Goal: Use online tool/utility: Utilize a website feature to perform a specific function

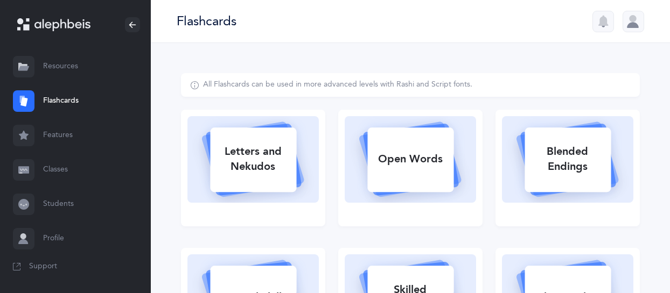
select select
select select "single"
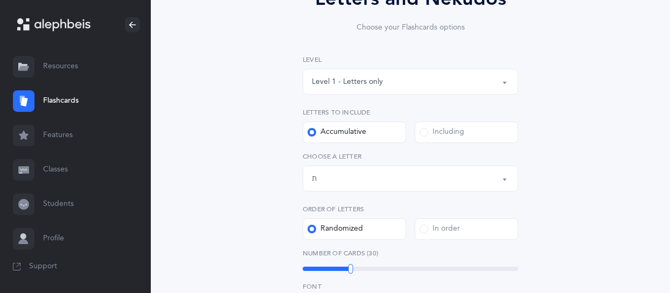
scroll to position [119, 0]
click at [502, 182] on button "Letters up until: ת" at bounding box center [410, 179] width 215 height 26
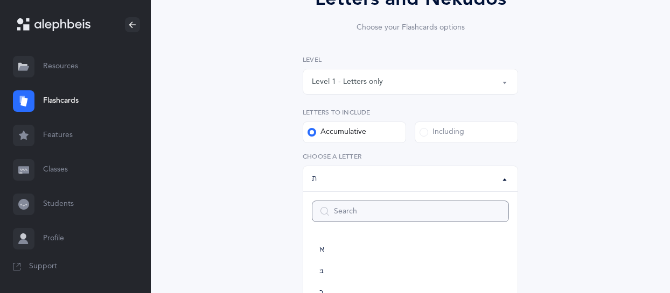
scroll to position [599, 0]
click at [486, 212] on input "Search" at bounding box center [410, 212] width 197 height 22
click at [474, 257] on link "ר" at bounding box center [410, 255] width 197 height 22
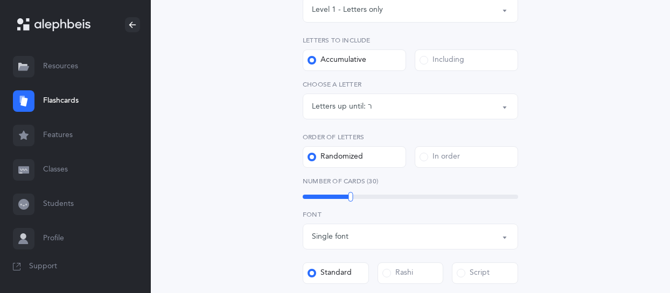
scroll to position [194, 0]
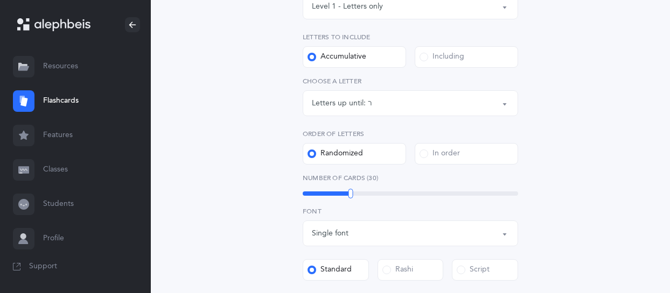
click at [504, 106] on button "Letters up until: ר" at bounding box center [410, 103] width 215 height 26
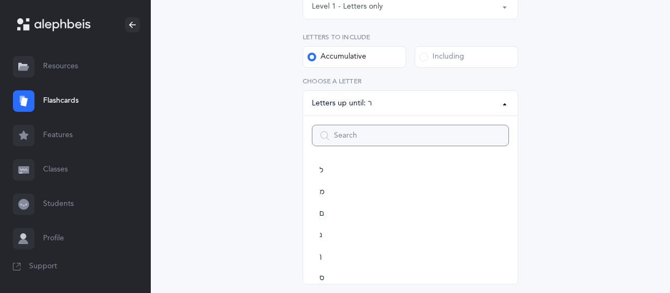
scroll to position [326, 0]
click at [323, 215] on span "ם" at bounding box center [321, 215] width 5 height 10
select select "14"
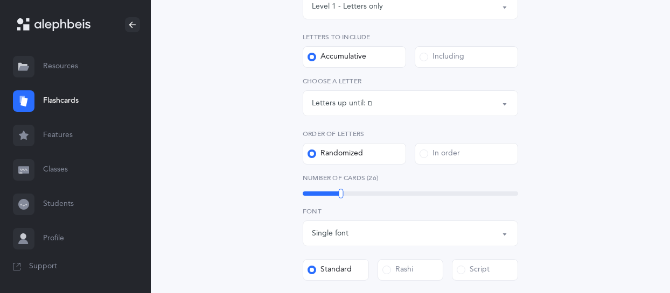
click at [554, 232] on div "Letters and Nekudos Choose your Flashcards options Level 1 - Letters only Level…" at bounding box center [410, 200] width 459 height 642
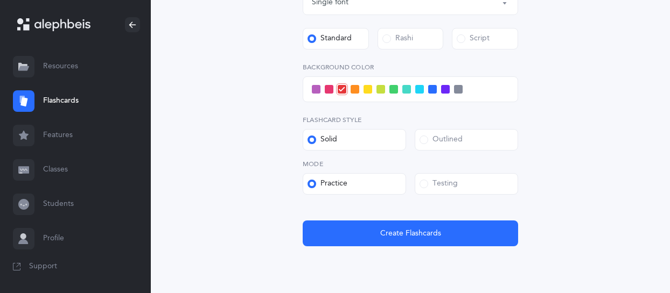
scroll to position [432, 0]
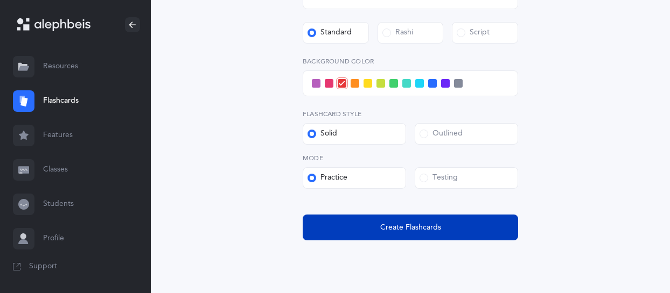
click at [425, 227] on span "Create Flashcards" at bounding box center [410, 227] width 61 height 11
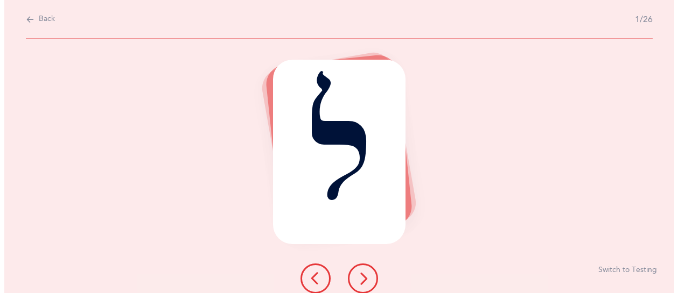
scroll to position [0, 0]
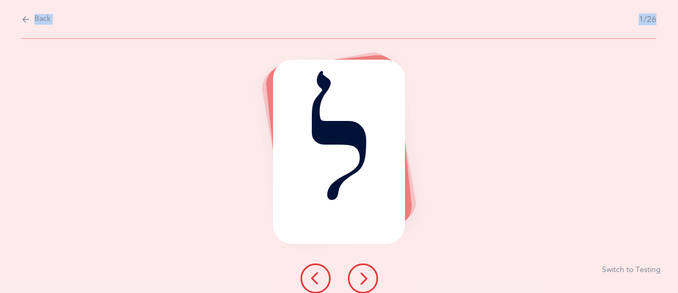
drag, startPoint x: 185, startPoint y: 286, endPoint x: 144, endPoint y: 312, distance: 48.2
click at [144, 293] on html "[PERSON_NAME] Resources Resources Flashcards Flashcards Features Features Class…" at bounding box center [339, 146] width 678 height 293
click at [371, 274] on button at bounding box center [363, 279] width 30 height 30
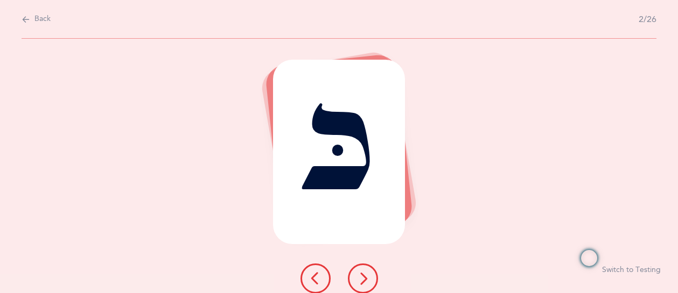
drag, startPoint x: 389, startPoint y: 268, endPoint x: 395, endPoint y: 268, distance: 5.9
click at [389, 268] on div "כּ Switch to Testing" at bounding box center [339, 166] width 678 height 255
drag, startPoint x: 353, startPoint y: 277, endPoint x: 388, endPoint y: 276, distance: 35.0
click at [384, 276] on div at bounding box center [339, 279] width 95 height 30
click at [355, 261] on div "כּ Switch to Testing" at bounding box center [339, 166] width 678 height 255
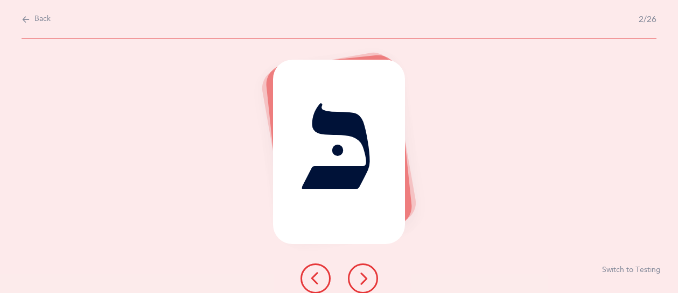
drag, startPoint x: 355, startPoint y: 261, endPoint x: 361, endPoint y: 267, distance: 7.6
click at [361, 267] on button at bounding box center [363, 279] width 30 height 30
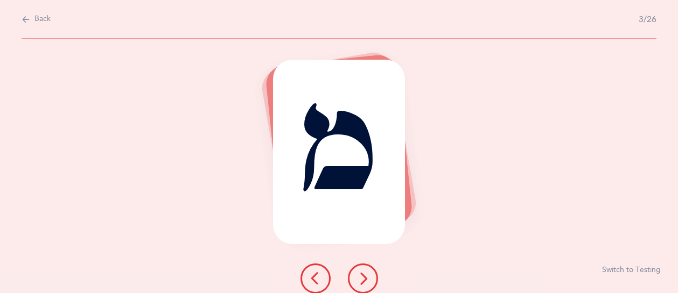
drag, startPoint x: 367, startPoint y: 274, endPoint x: 365, endPoint y: 288, distance: 13.6
click at [365, 288] on button at bounding box center [363, 279] width 30 height 30
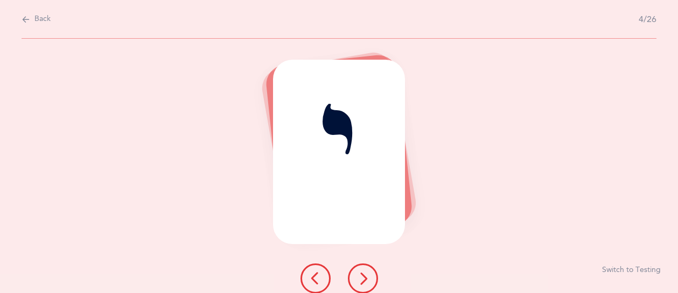
click at [365, 286] on button at bounding box center [363, 279] width 30 height 30
click at [367, 281] on icon at bounding box center [362, 278] width 13 height 13
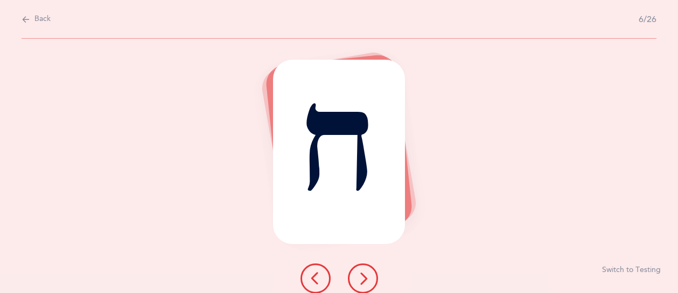
click at [362, 277] on icon at bounding box center [362, 278] width 13 height 13
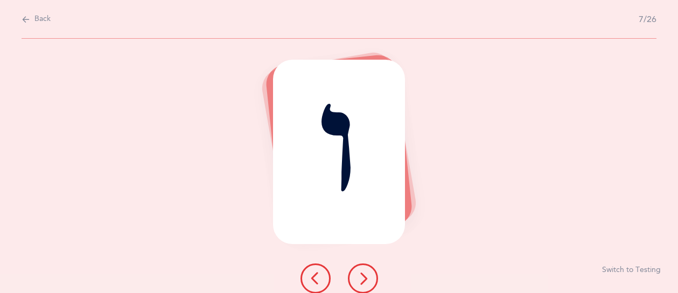
click at [358, 279] on icon at bounding box center [362, 278] width 13 height 13
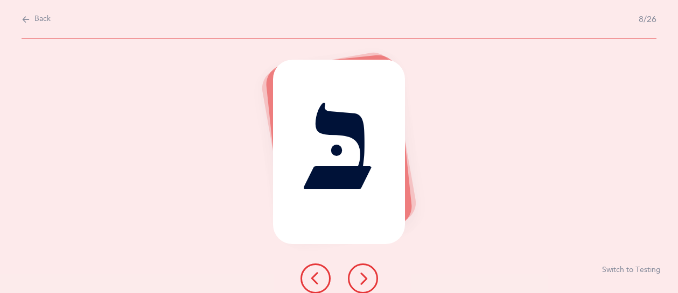
click at [362, 278] on icon at bounding box center [362, 278] width 13 height 13
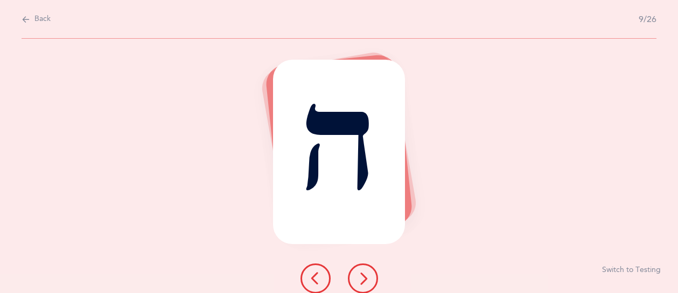
click at [363, 278] on icon at bounding box center [362, 278] width 13 height 13
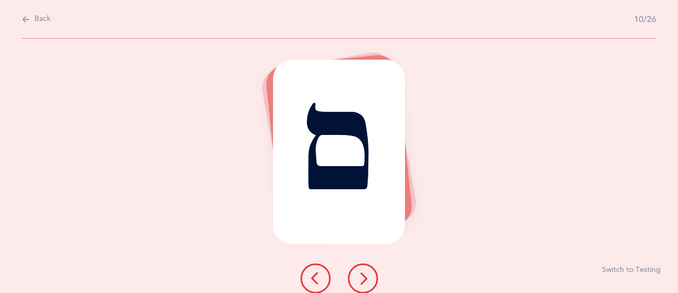
click at [312, 270] on button at bounding box center [315, 279] width 30 height 30
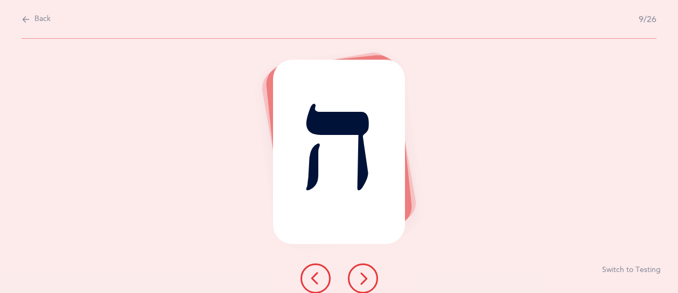
drag, startPoint x: 352, startPoint y: 277, endPoint x: 359, endPoint y: 297, distance: 20.6
click at [359, 293] on html "[PERSON_NAME] Resources Resources Flashcards Flashcards Features Features Class…" at bounding box center [339, 146] width 678 height 293
click at [356, 276] on icon at bounding box center [362, 278] width 13 height 13
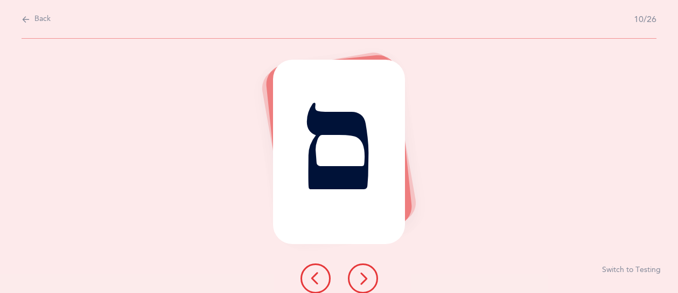
click at [358, 275] on icon at bounding box center [362, 278] width 13 height 13
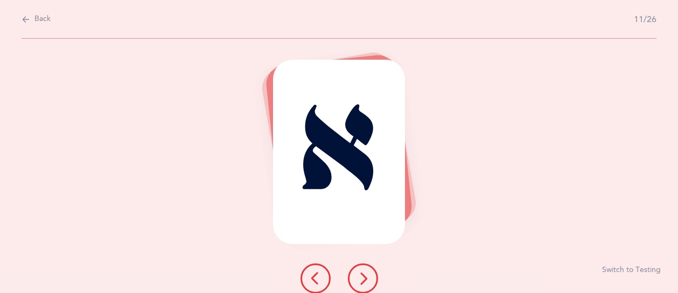
click at [360, 290] on button at bounding box center [363, 279] width 30 height 30
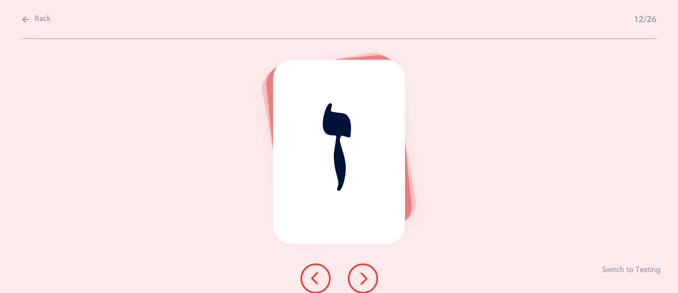
click at [362, 280] on icon at bounding box center [362, 278] width 13 height 13
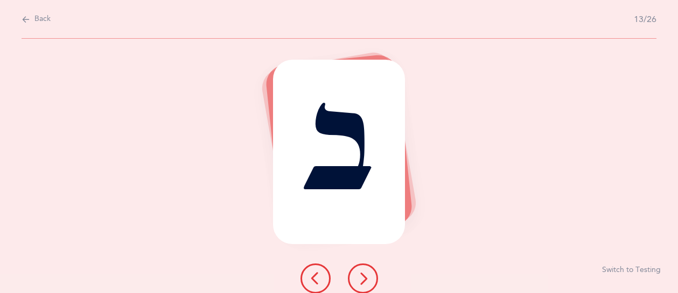
click at [356, 281] on button at bounding box center [363, 279] width 30 height 30
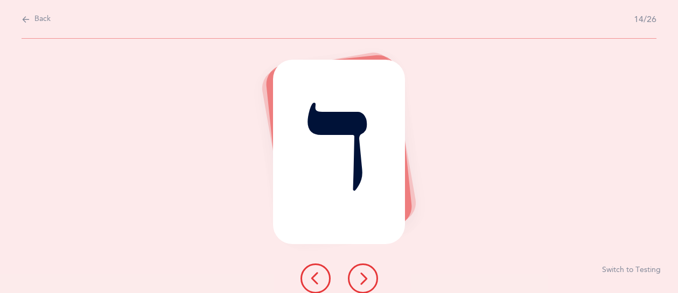
click at [371, 279] on button at bounding box center [363, 279] width 30 height 30
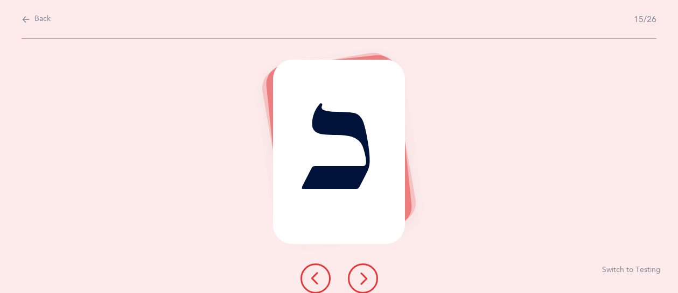
click at [365, 276] on icon at bounding box center [362, 278] width 13 height 13
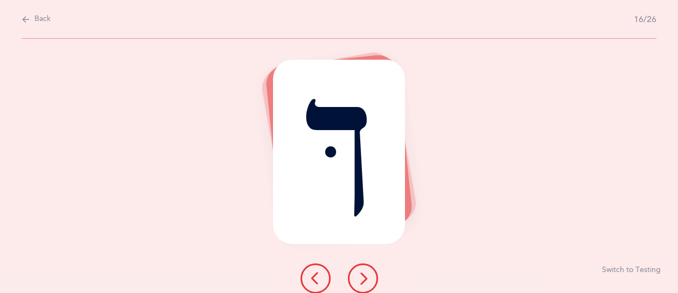
drag, startPoint x: 367, startPoint y: 277, endPoint x: 373, endPoint y: 280, distance: 6.3
click at [373, 280] on button at bounding box center [363, 279] width 30 height 30
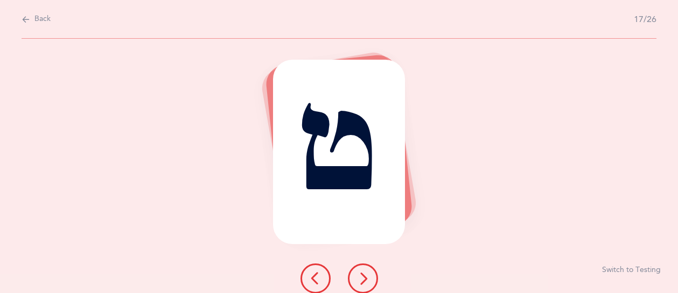
click at [371, 290] on button at bounding box center [363, 279] width 30 height 30
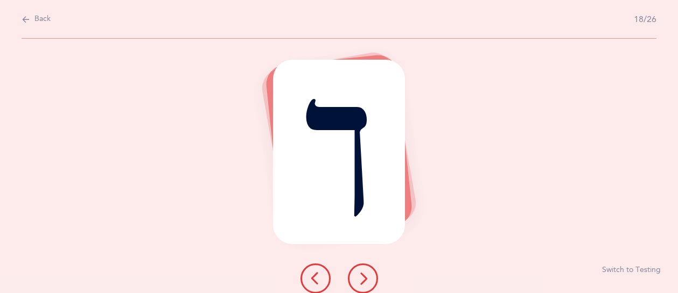
click at [361, 284] on icon at bounding box center [362, 278] width 13 height 13
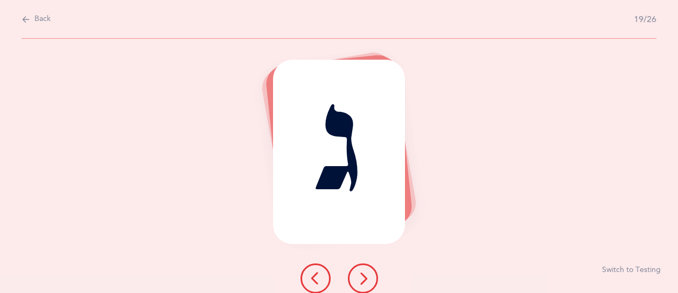
drag, startPoint x: 361, startPoint y: 284, endPoint x: 370, endPoint y: 290, distance: 10.2
click at [370, 290] on button at bounding box center [363, 279] width 30 height 30
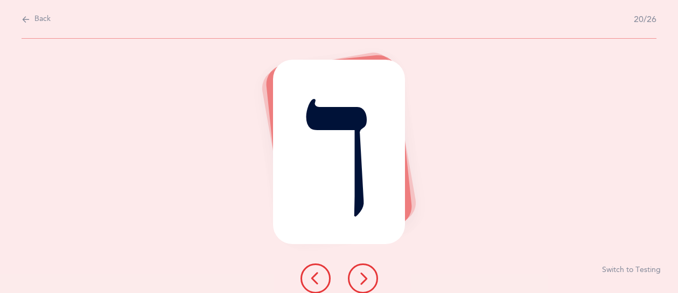
drag, startPoint x: 368, startPoint y: 278, endPoint x: 372, endPoint y: 269, distance: 9.7
click at [374, 272] on button at bounding box center [363, 279] width 30 height 30
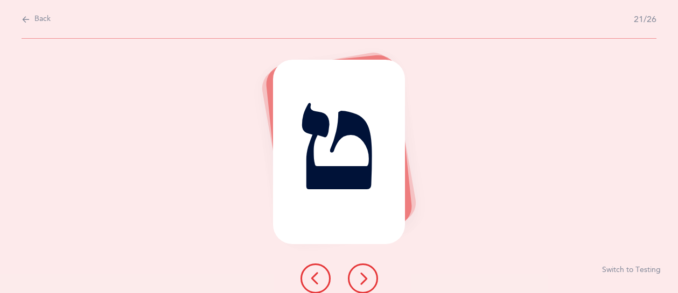
click at [366, 268] on button at bounding box center [363, 279] width 30 height 30
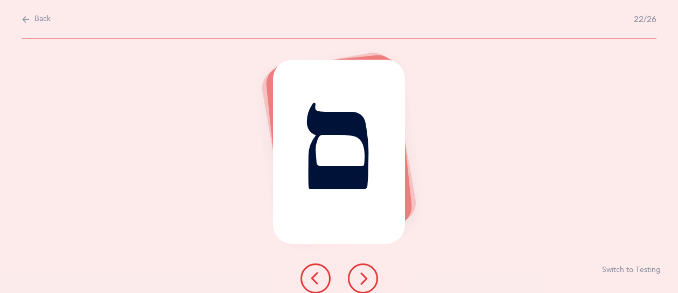
click at [365, 267] on button at bounding box center [363, 279] width 30 height 30
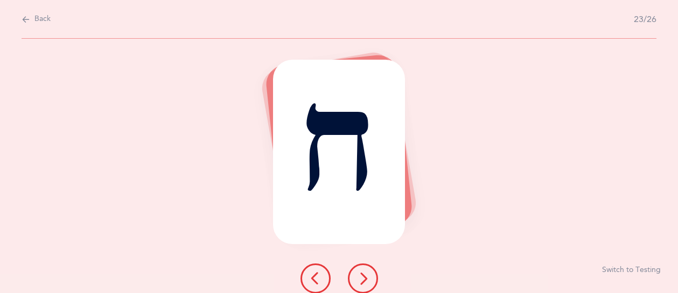
drag, startPoint x: 354, startPoint y: 279, endPoint x: 357, endPoint y: 284, distance: 6.0
click at [357, 284] on button at bounding box center [363, 279] width 30 height 30
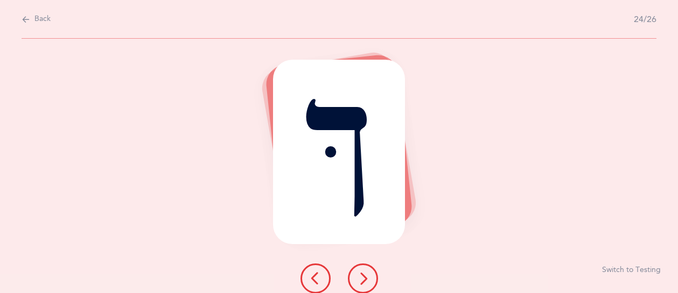
click at [363, 279] on icon at bounding box center [362, 278] width 13 height 13
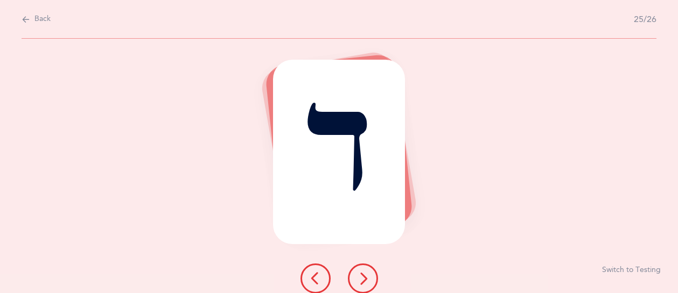
click at [351, 272] on button at bounding box center [363, 279] width 30 height 30
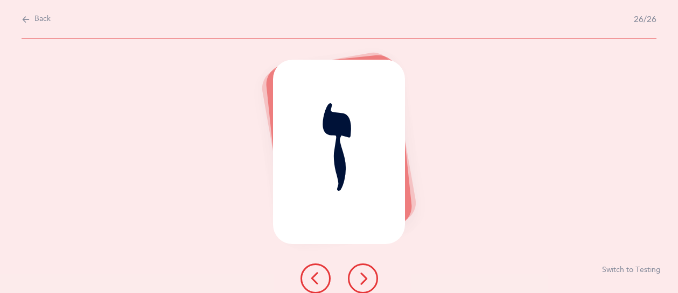
drag, startPoint x: 361, startPoint y: 280, endPoint x: 377, endPoint y: 281, distance: 16.2
click at [377, 281] on button at bounding box center [363, 279] width 30 height 30
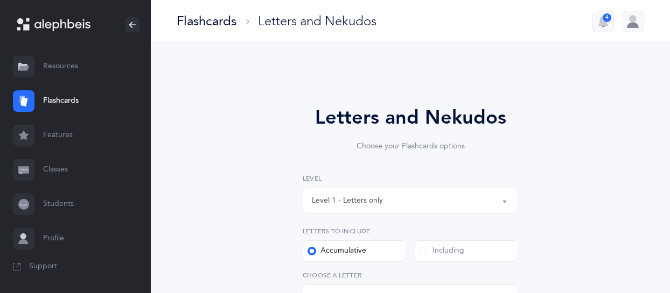
select select "27"
select select "single"
